Goal: Book appointment/travel/reservation

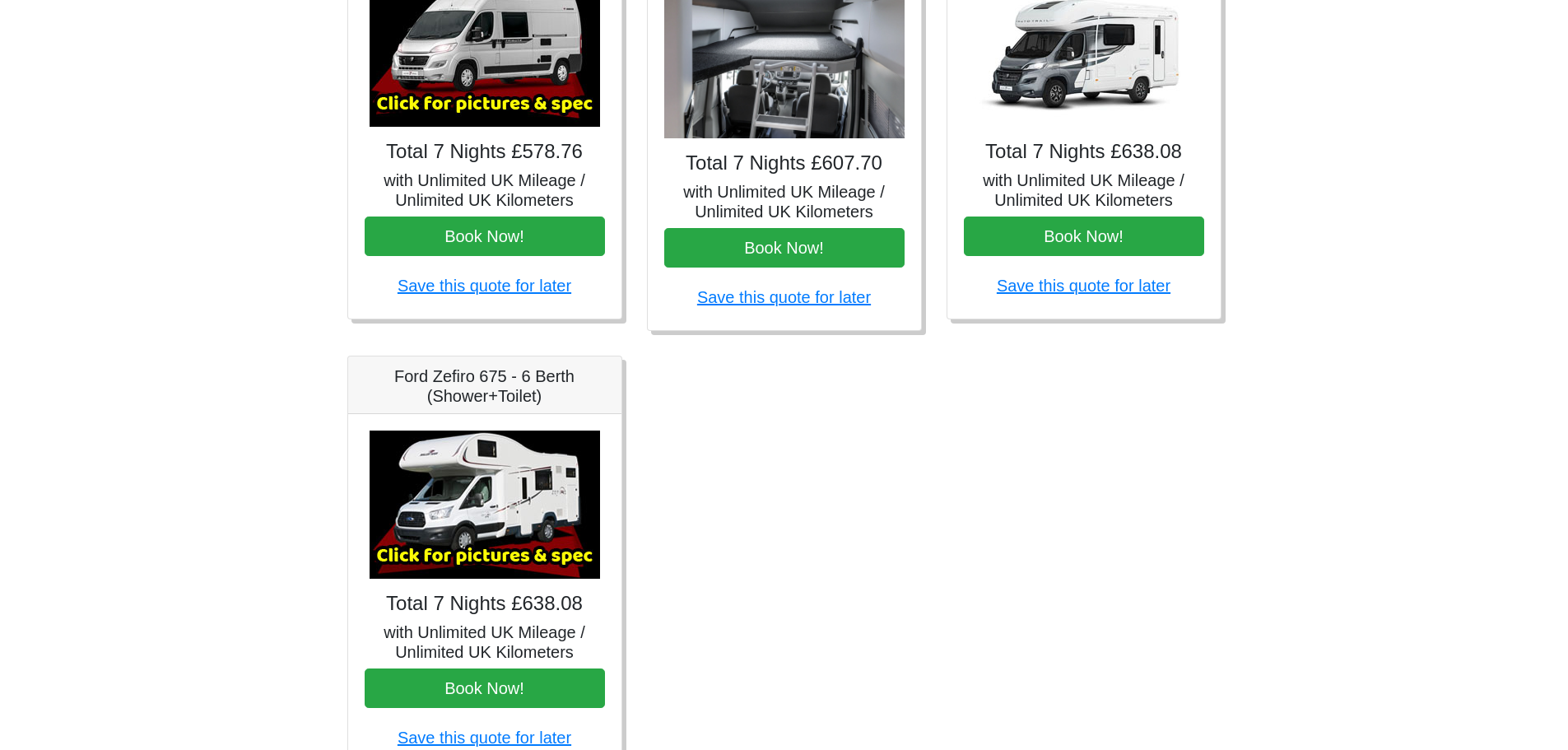
scroll to position [823, 0]
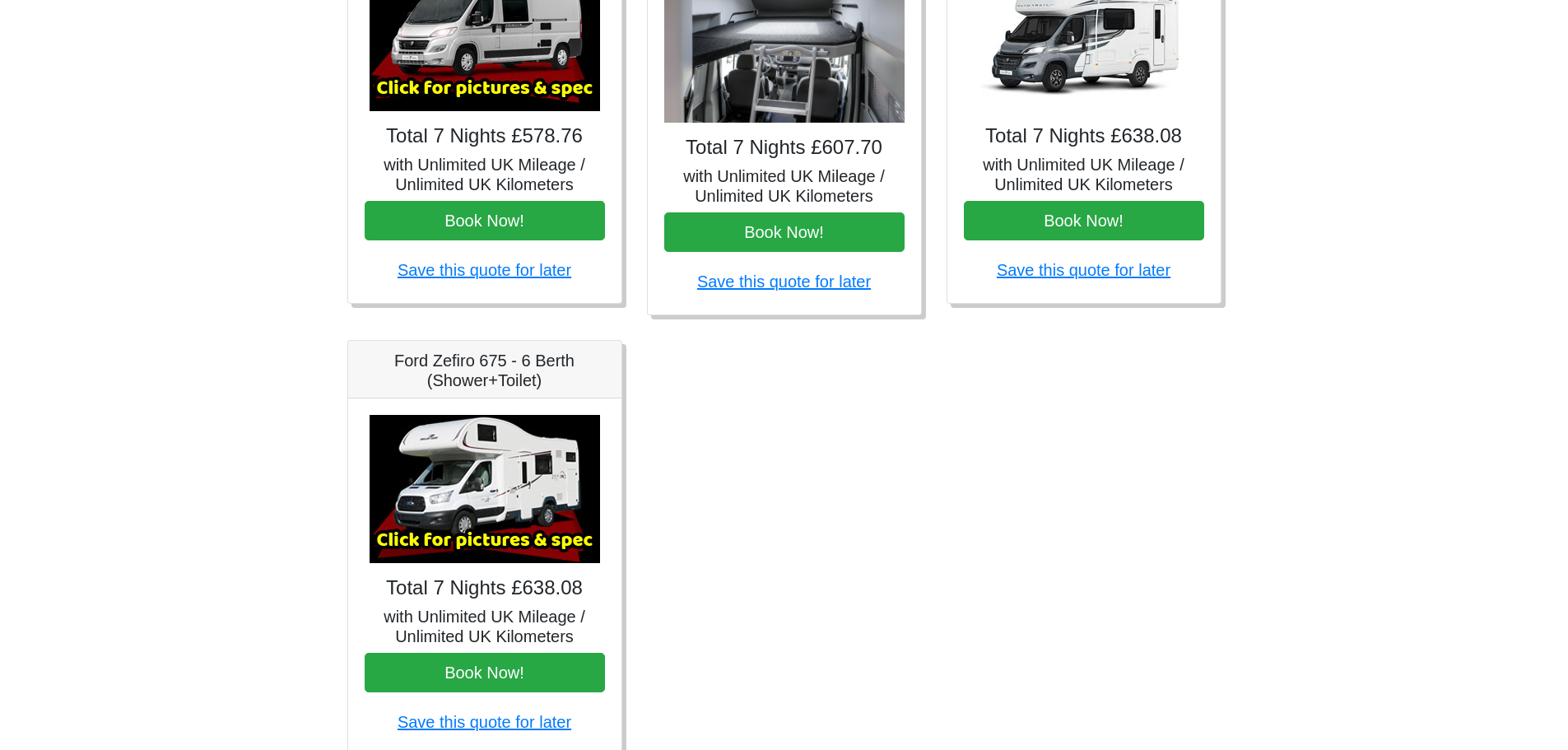
click at [413, 468] on img at bounding box center [485, 489] width 231 height 148
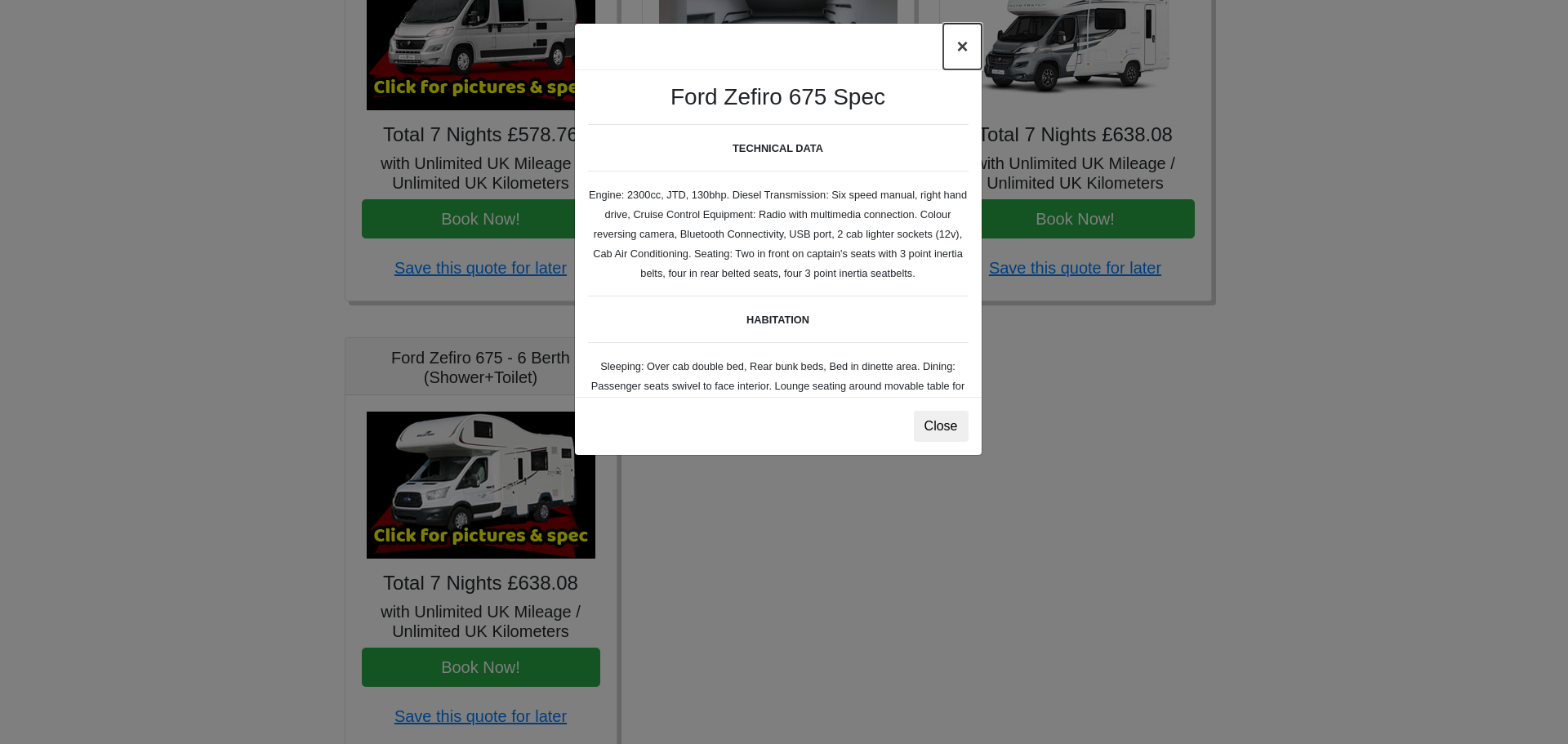
click at [958, 50] on button "×" at bounding box center [962, 47] width 37 height 46
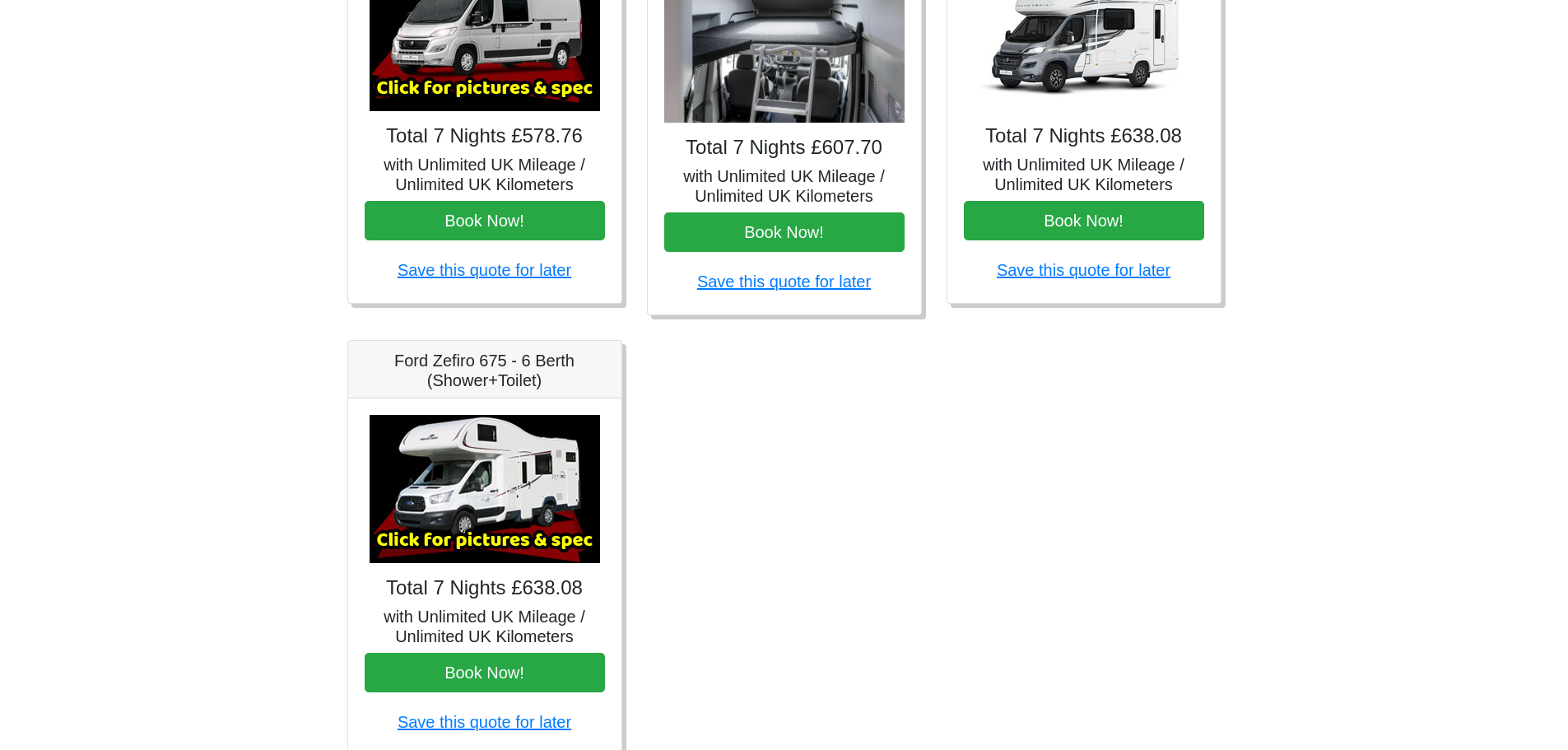
click at [1070, 96] on img at bounding box center [1083, 37] width 231 height 148
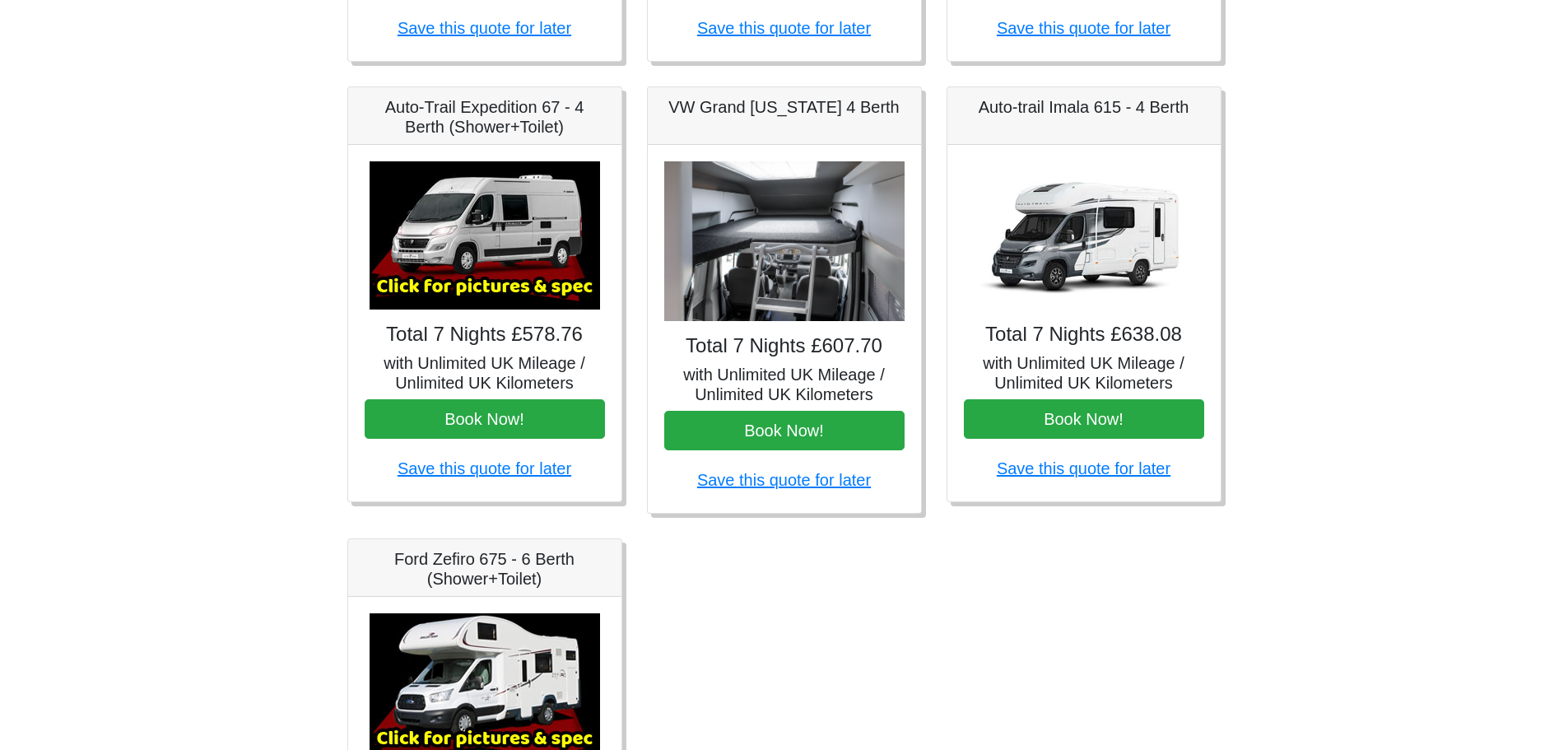
scroll to position [577, 0]
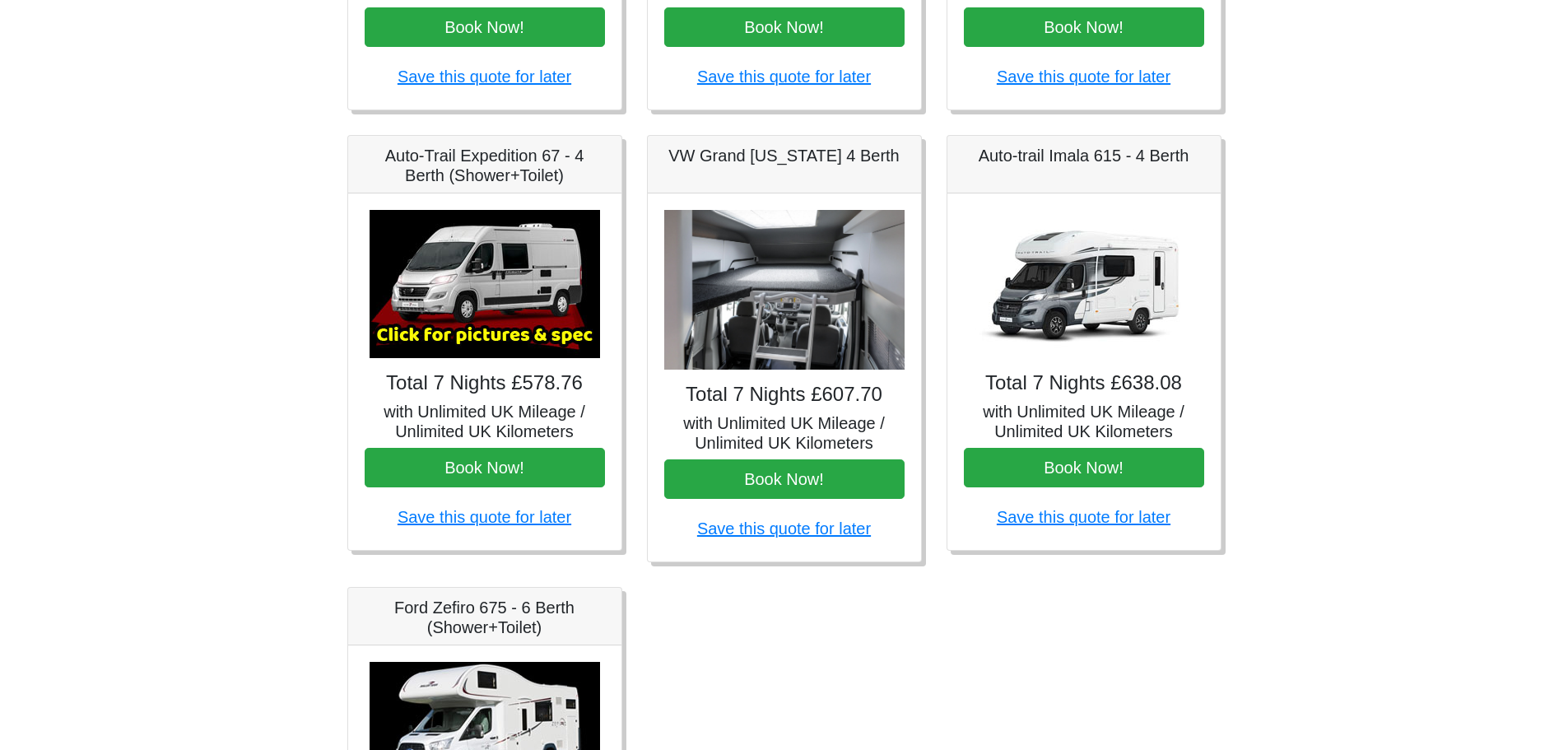
click at [1071, 169] on div "Auto-trail Imala 615 - 4 Berth" at bounding box center [1083, 164] width 274 height 57
click at [1076, 207] on div "Total 7 Nights £638.08 with Unlimited UK Mileage / Unlimited UK Kilometers Book…" at bounding box center [1083, 371] width 274 height 356
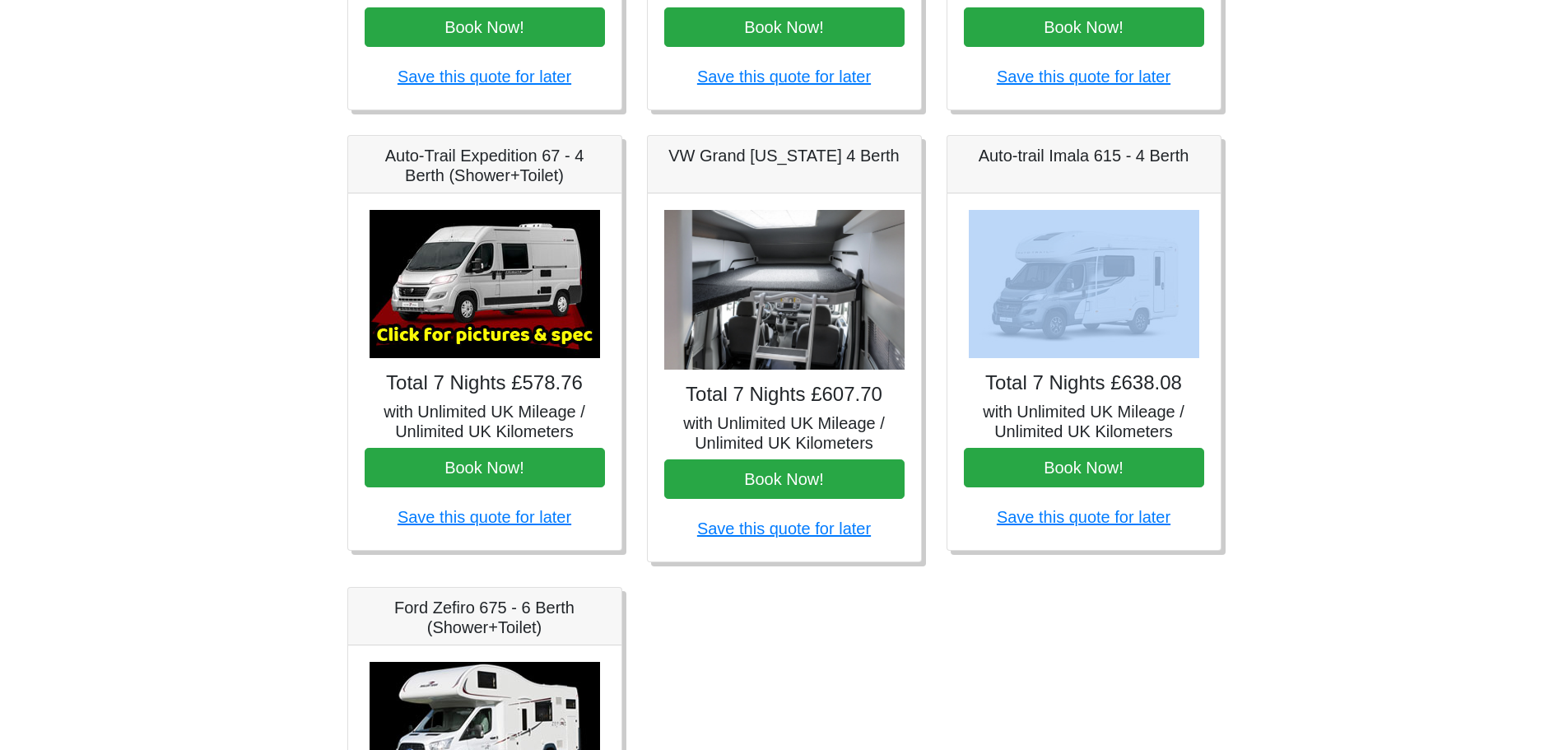
click at [1076, 207] on div "Total 7 Nights £638.08 with Unlimited UK Mileage / Unlimited UK Kilometers Book…" at bounding box center [1083, 371] width 274 height 356
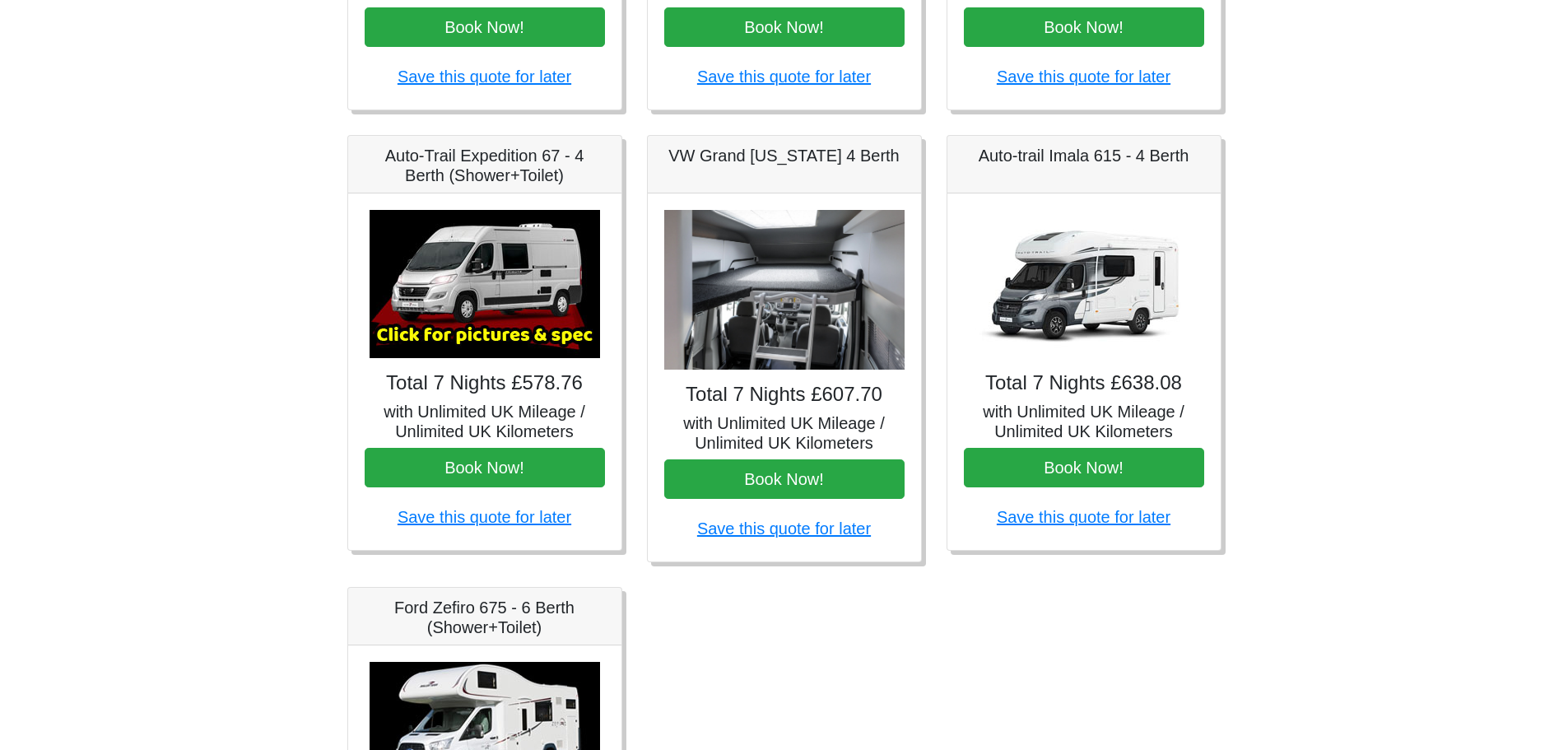
click at [1045, 431] on h5 "with Unlimited UK Mileage / Unlimited UK Kilometers" at bounding box center [1083, 421] width 240 height 39
click at [1045, 430] on h5 "with Unlimited UK Mileage / Unlimited UK Kilometers" at bounding box center [1083, 421] width 240 height 39
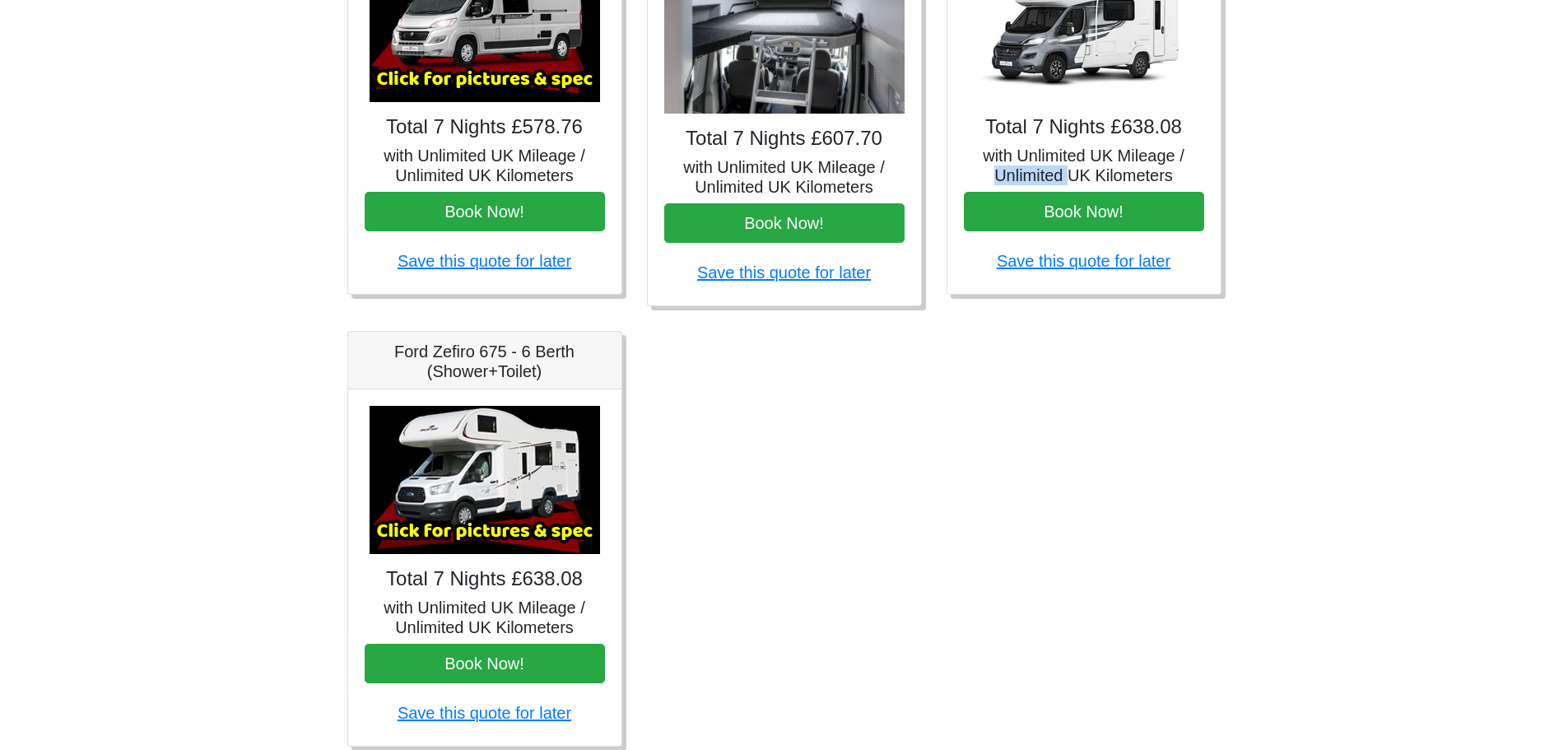
scroll to position [893, 0]
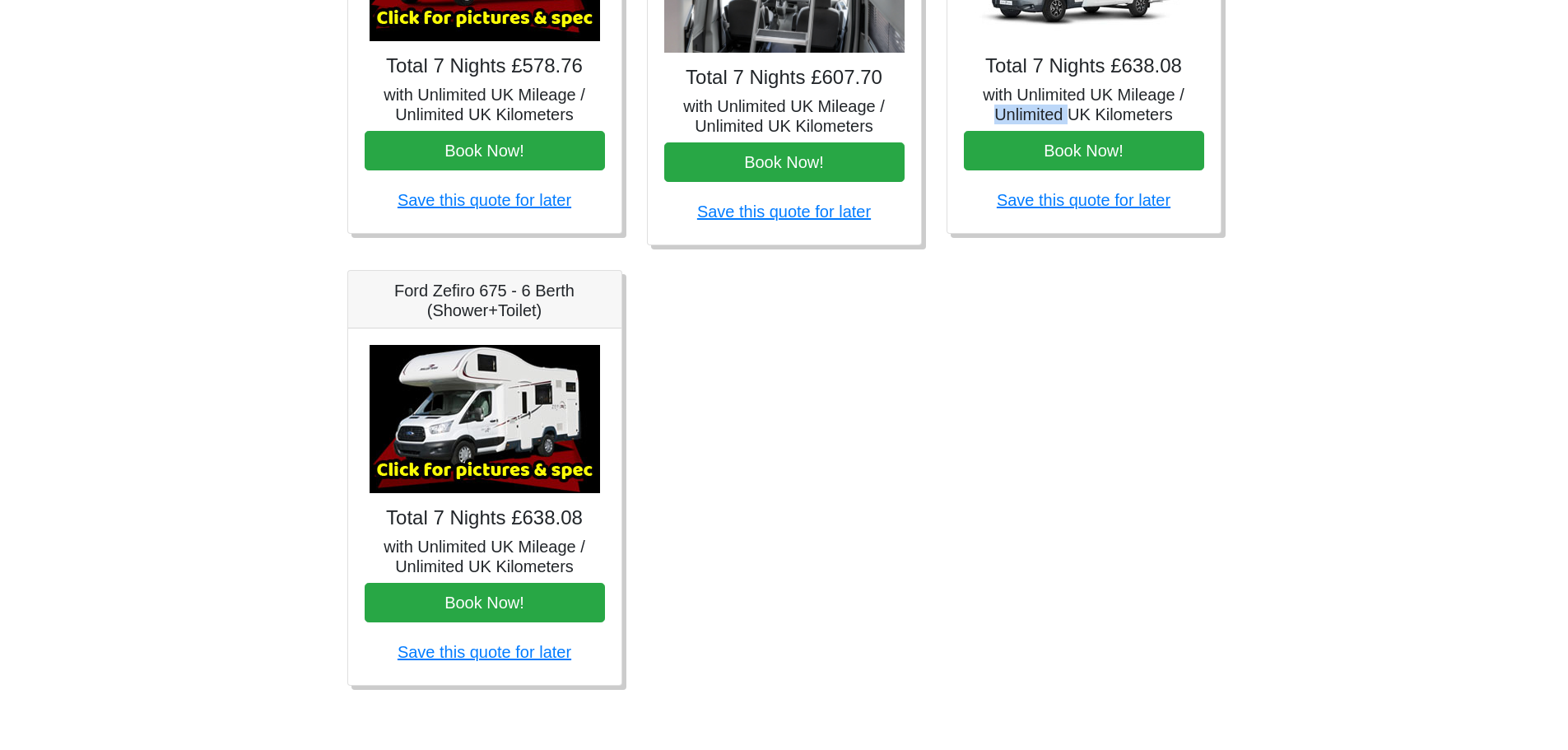
click at [505, 419] on img at bounding box center [485, 419] width 231 height 148
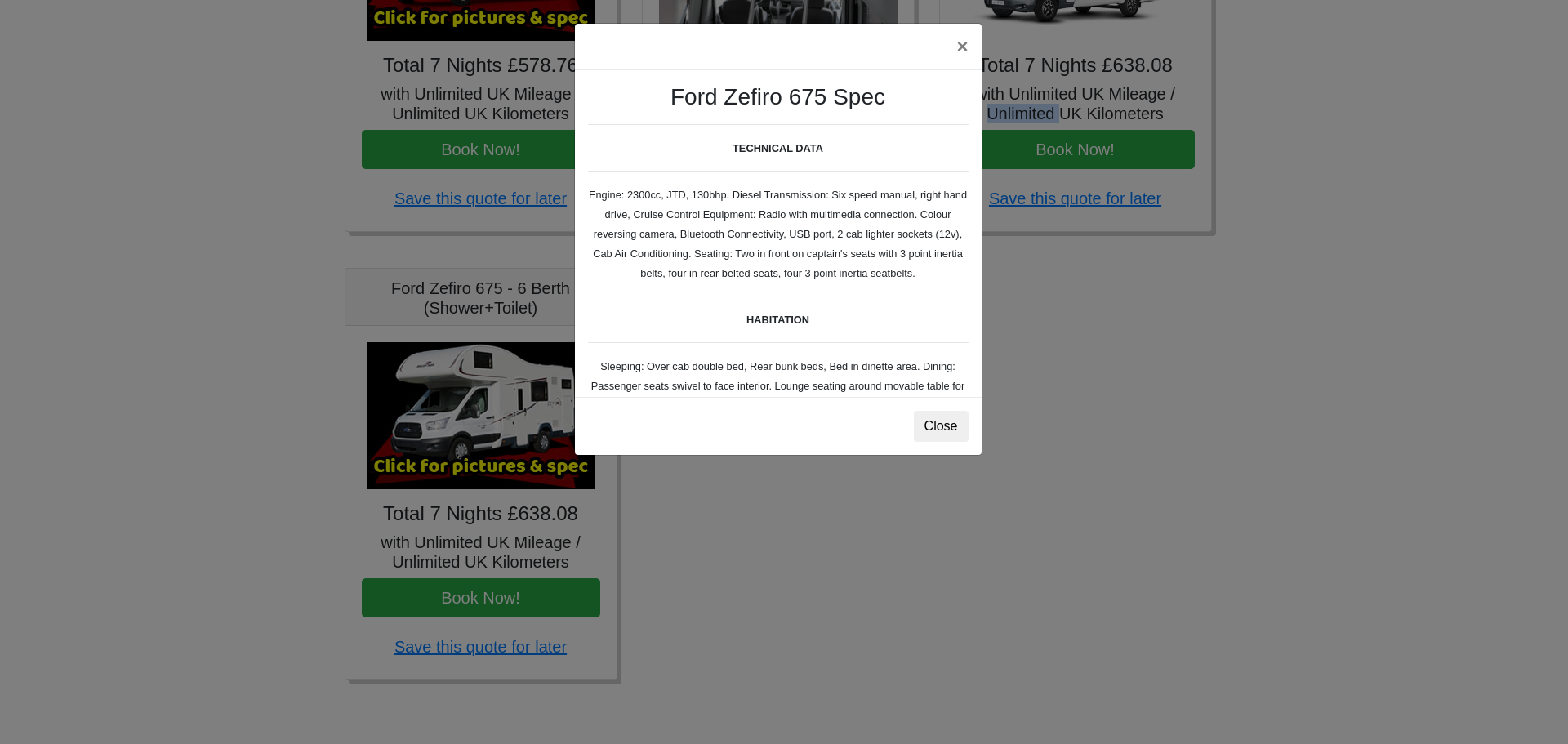
click at [941, 424] on button "Close" at bounding box center [941, 426] width 54 height 31
